Goal: Task Accomplishment & Management: Manage account settings

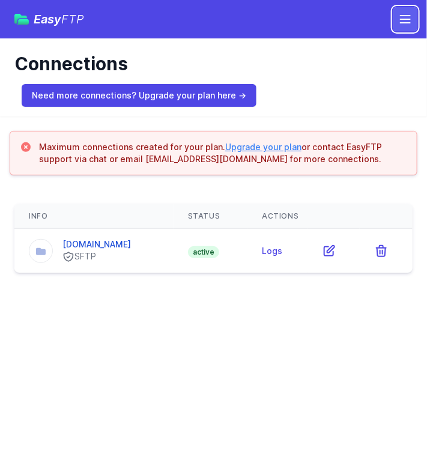
click at [411, 25] on icon "button" at bounding box center [405, 19] width 14 height 14
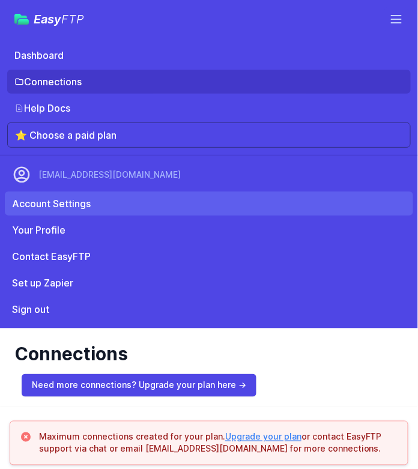
click at [62, 210] on link "Account Settings" at bounding box center [209, 204] width 409 height 24
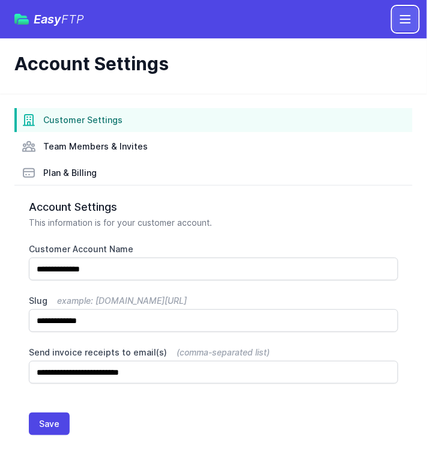
click at [408, 16] on icon "button" at bounding box center [406, 19] width 10 height 7
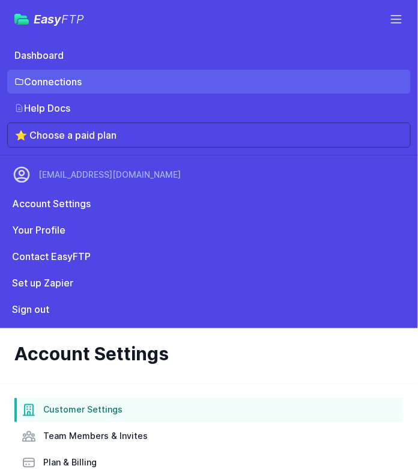
click at [46, 87] on link "Connections" at bounding box center [209, 82] width 404 height 24
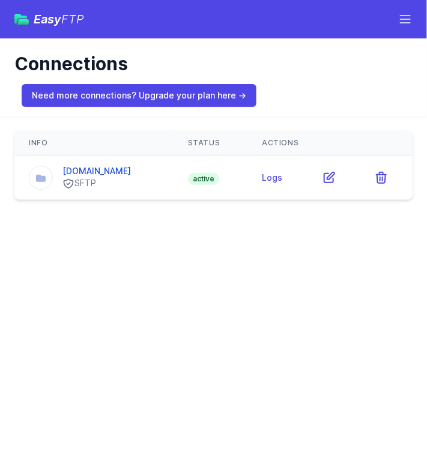
click at [225, 214] on html "Easy FTP Dashboard Connections Help Docs ⭐ Choose a paid plan Account Settings …" at bounding box center [213, 107] width 427 height 214
click at [100, 171] on link "[DOMAIN_NAME]" at bounding box center [96, 171] width 68 height 10
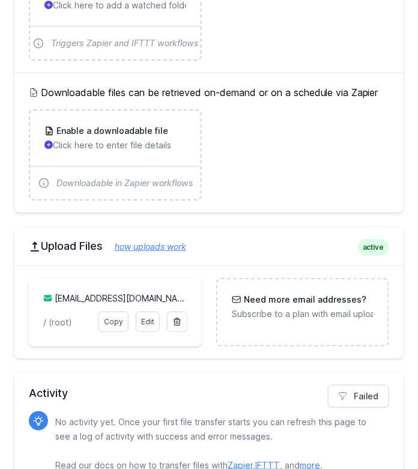
scroll to position [626, 0]
click at [112, 318] on link "Copy" at bounding box center [114, 322] width 30 height 20
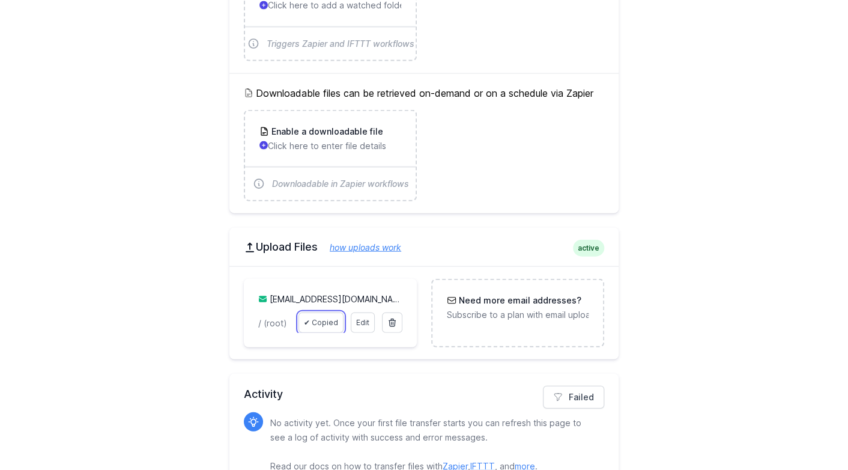
scroll to position [250, 0]
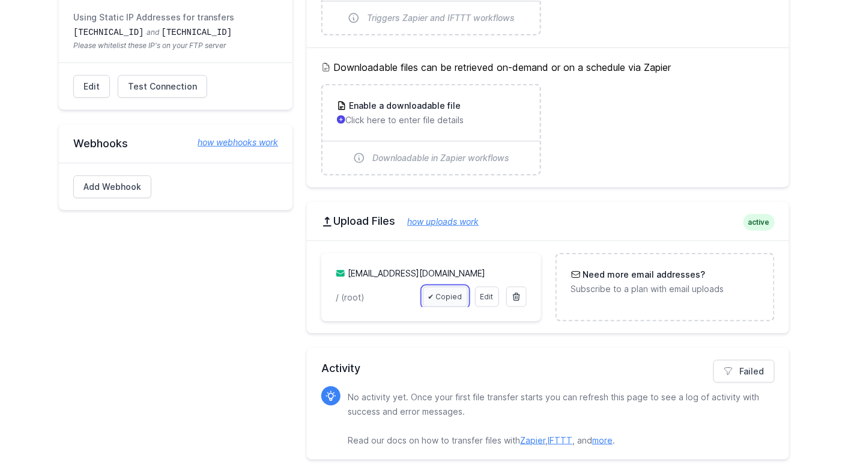
click at [418, 289] on link "✔ Copied" at bounding box center [445, 297] width 45 height 20
click at [418, 217] on link "how uploads work" at bounding box center [437, 221] width 84 height 10
